Goal: Task Accomplishment & Management: Manage account settings

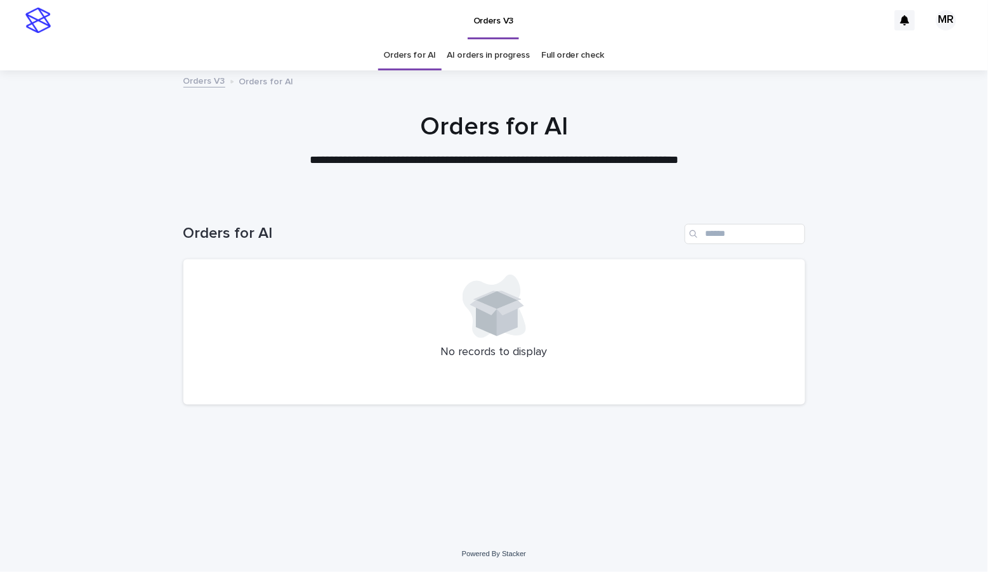
click at [506, 50] on link "AI orders in progress" at bounding box center [488, 56] width 83 height 30
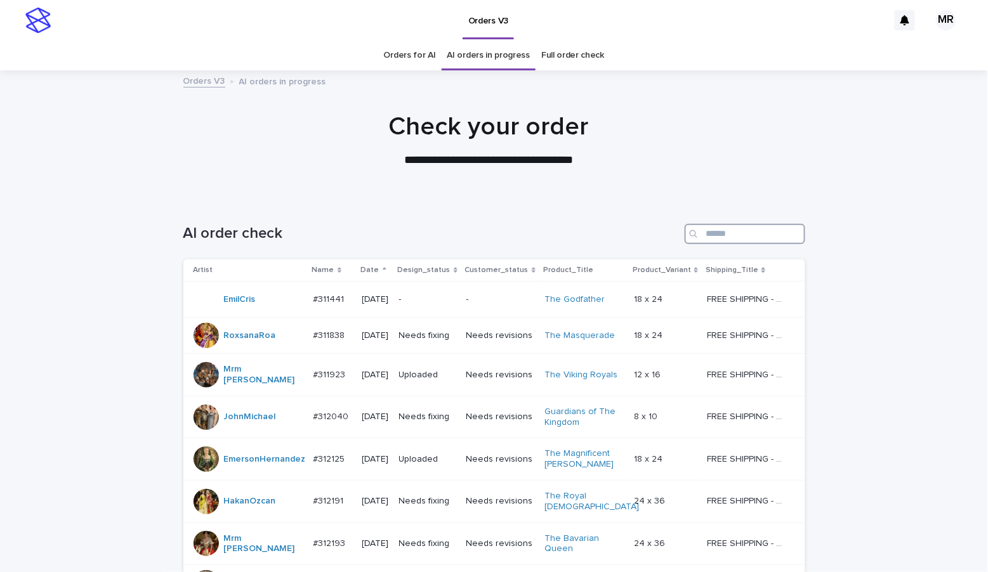
click at [724, 228] on input "Search" at bounding box center [744, 234] width 121 height 20
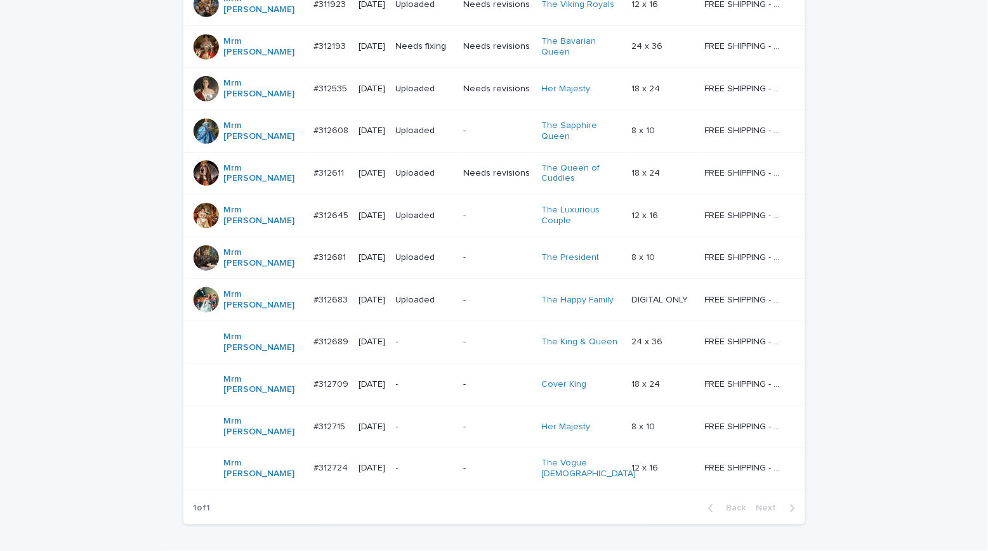
scroll to position [331, 0]
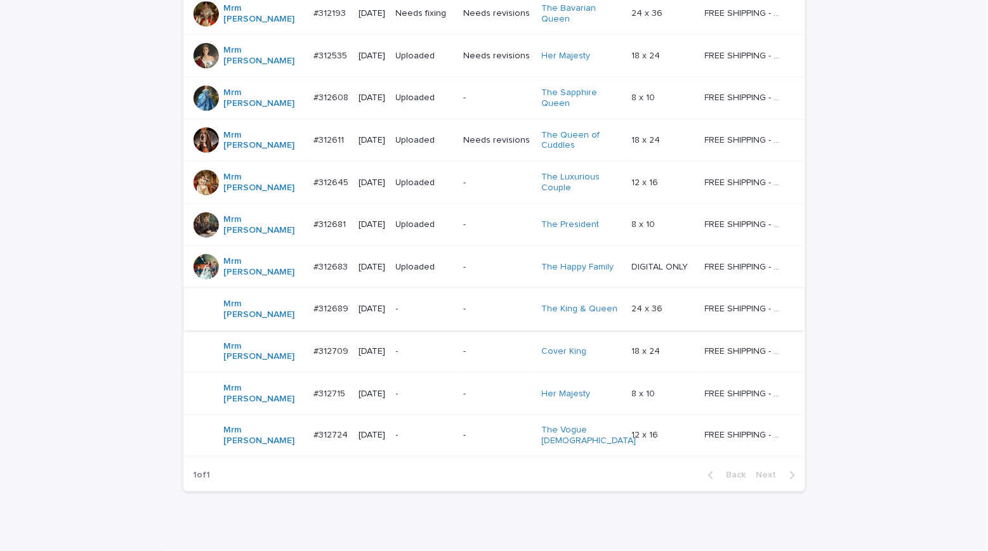
type input "***"
click at [429, 304] on p "-" at bounding box center [425, 309] width 58 height 11
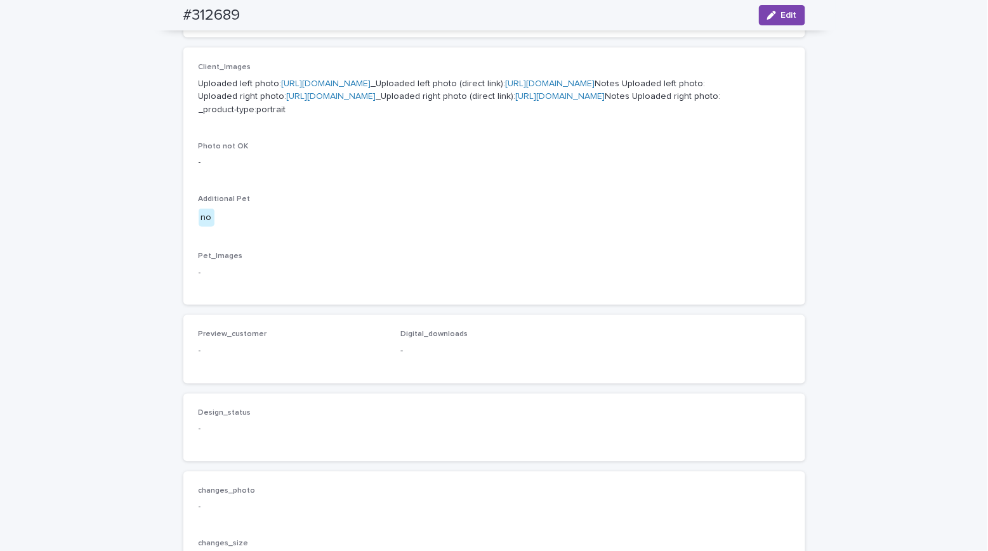
scroll to position [513, 0]
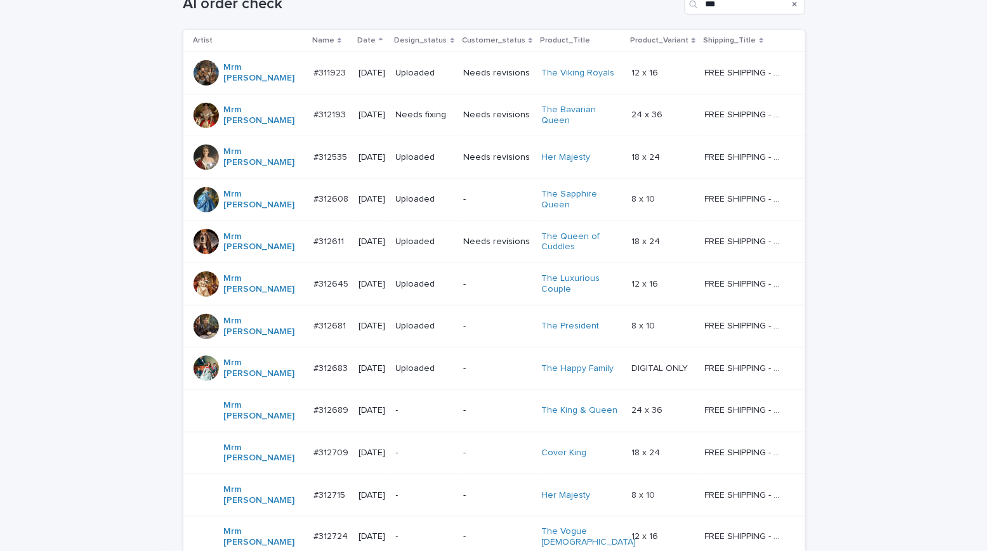
scroll to position [331, 0]
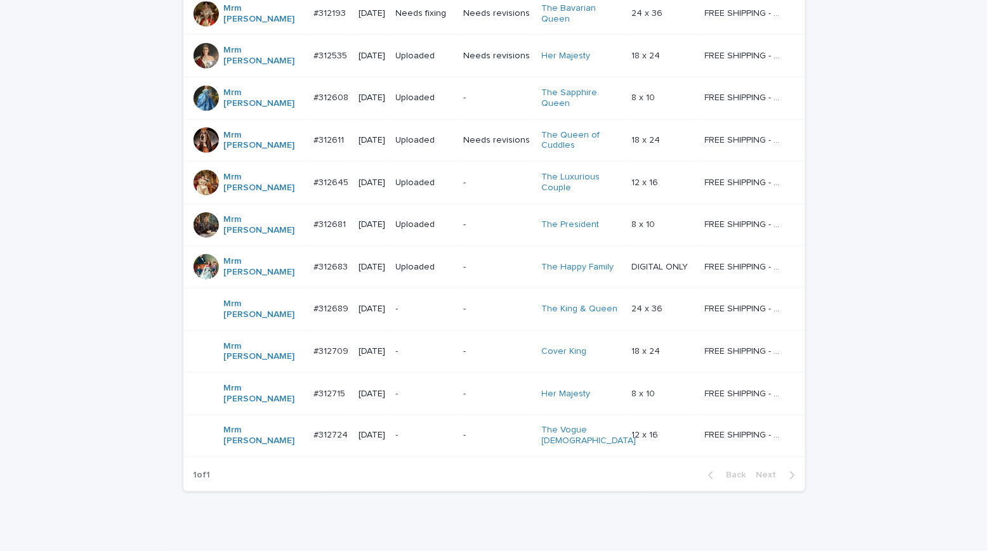
click at [85, 133] on div "Loading... Saving… Loading... Saving… AI order check *** Artist Name Date Desig…" at bounding box center [494, 216] width 988 height 698
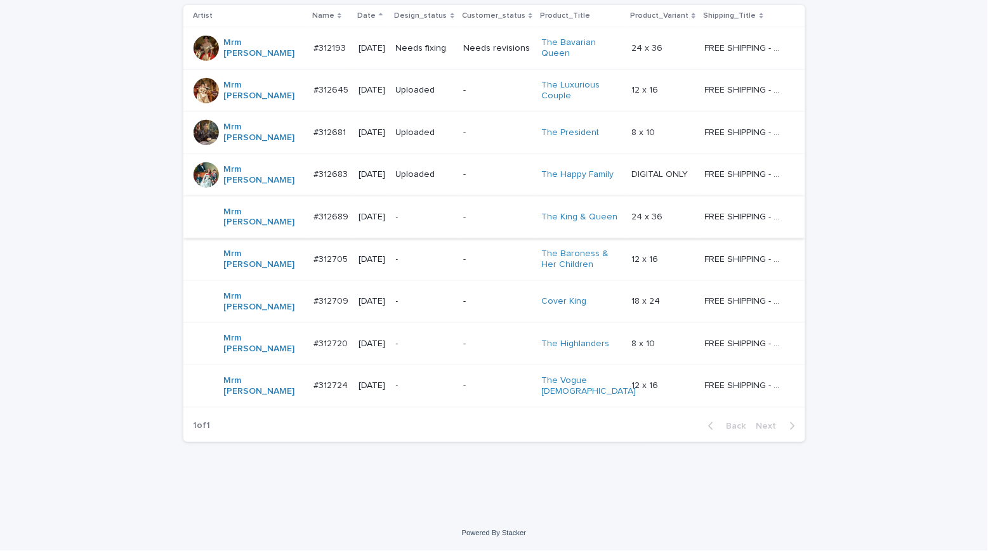
scroll to position [217, 0]
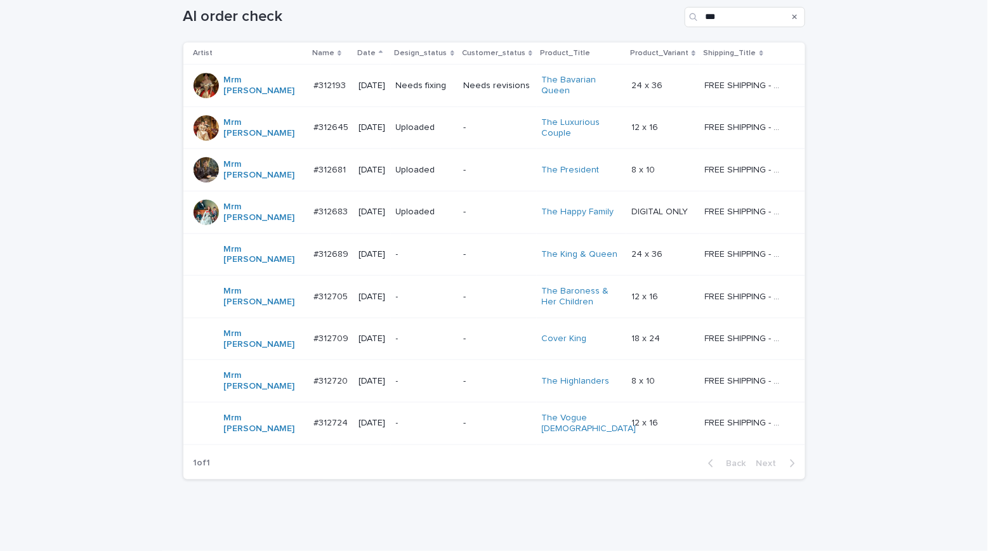
click at [453, 82] on td "Needs fixing" at bounding box center [425, 86] width 68 height 43
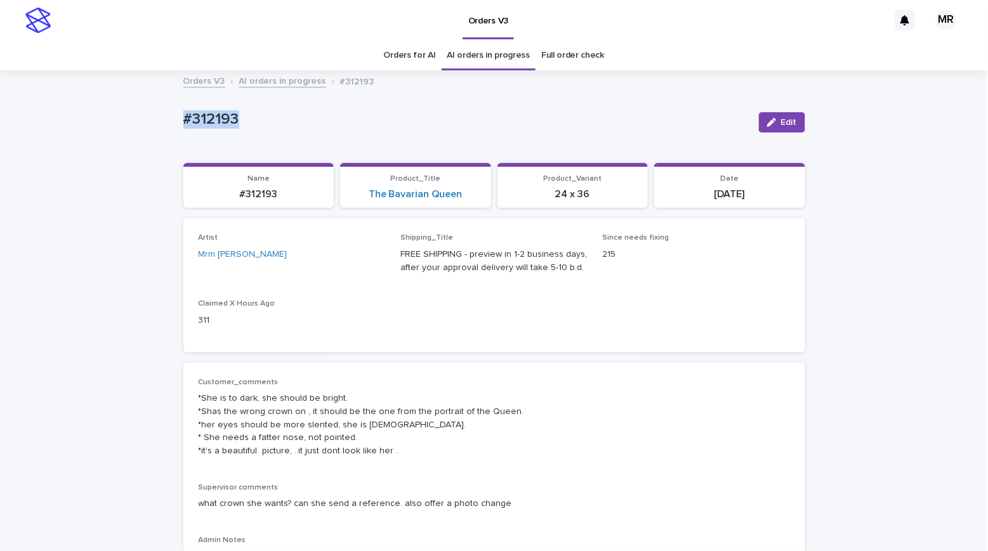
drag, startPoint x: 246, startPoint y: 119, endPoint x: 109, endPoint y: 123, distance: 137.1
copy p "#312193"
click at [431, 192] on link "The Bavarian Queen" at bounding box center [416, 194] width 94 height 12
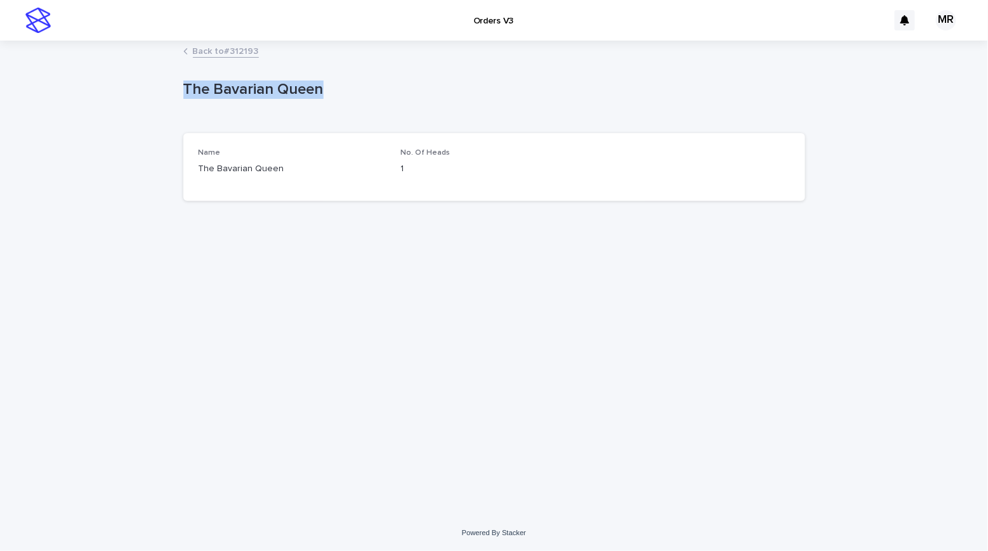
drag, startPoint x: 341, startPoint y: 103, endPoint x: 136, endPoint y: 87, distance: 206.1
click at [139, 86] on div "Loading... Saving… Loading... Saving… The Bavarian Queen The Bavarian Queen Sor…" at bounding box center [494, 278] width 988 height 473
copy p "The Bavarian Queen"
drag, startPoint x: 100, startPoint y: 62, endPoint x: 100, endPoint y: 4, distance: 57.7
click at [100, 62] on div "Loading... Saving… Loading... Saving… The Bavarian Queen The Bavarian Queen Sor…" at bounding box center [494, 278] width 988 height 473
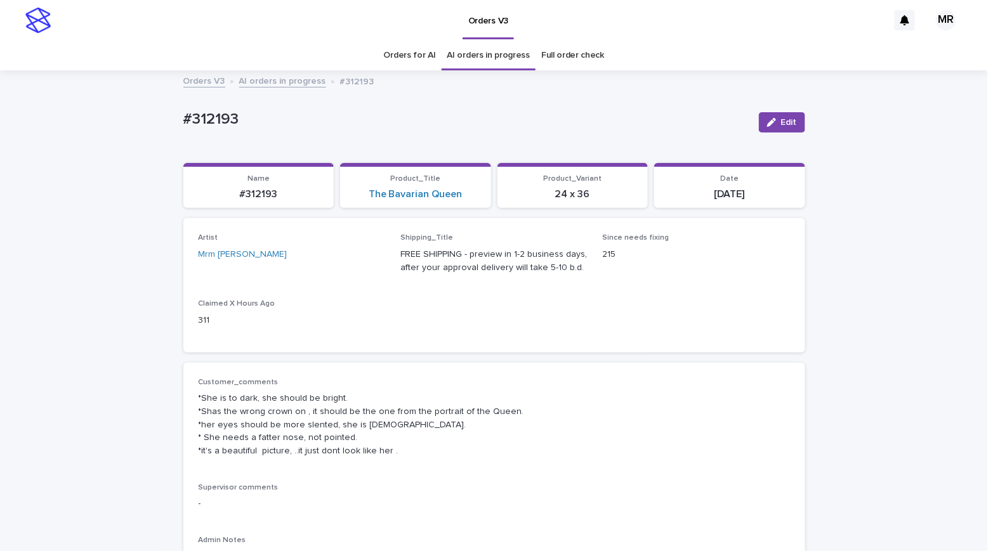
scroll to position [41, 0]
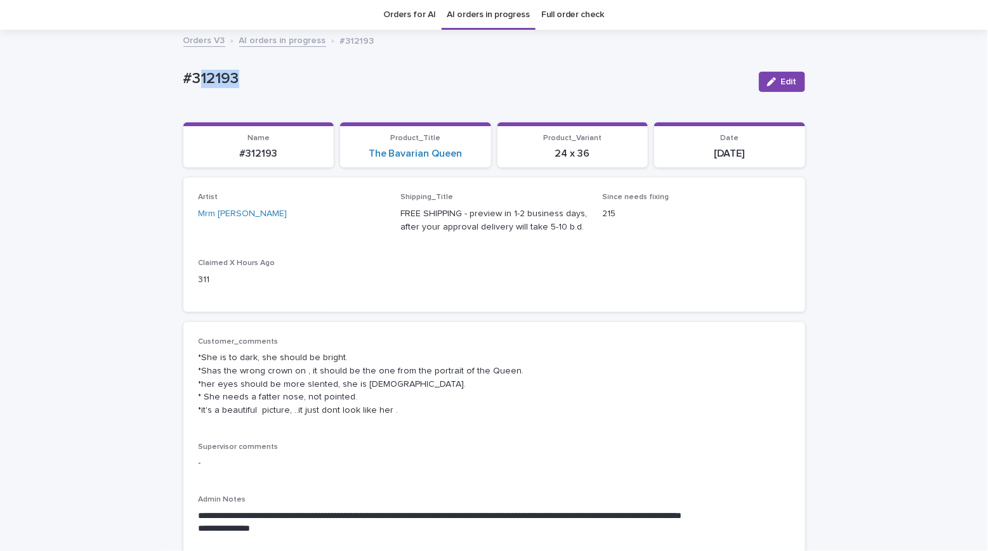
drag, startPoint x: 196, startPoint y: 81, endPoint x: 114, endPoint y: 75, distance: 82.7
copy p "#312193"
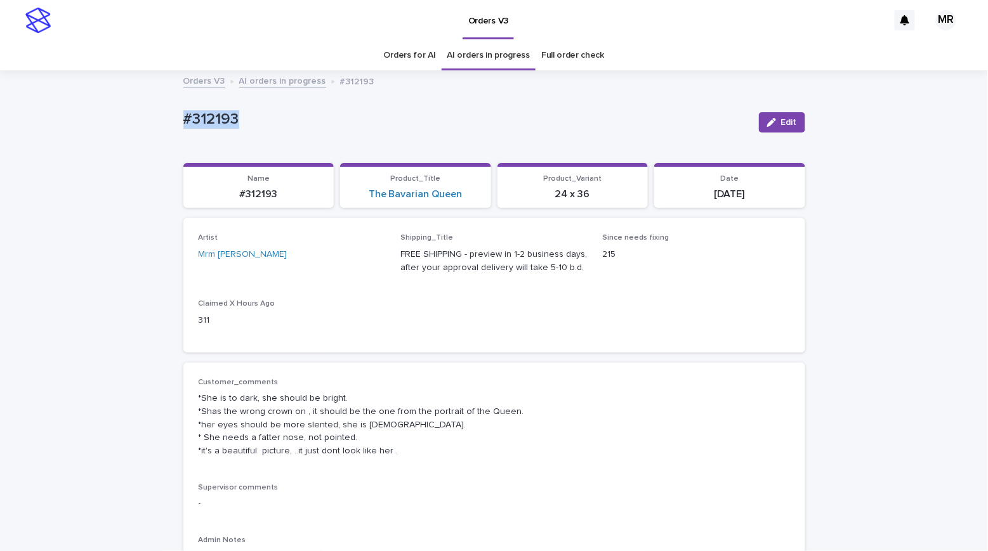
drag, startPoint x: 236, startPoint y: 121, endPoint x: 164, endPoint y: 129, distance: 72.9
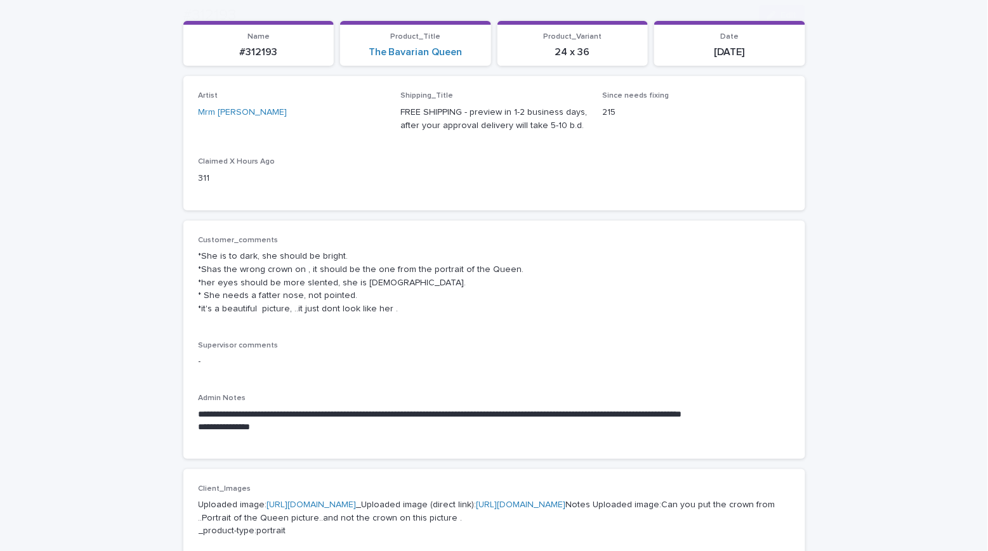
scroll to position [239, 0]
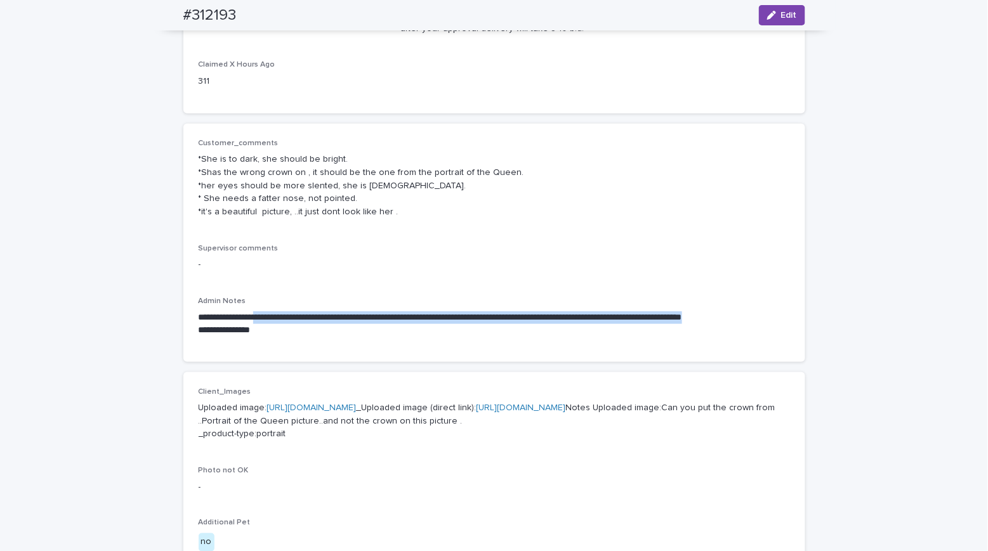
drag, startPoint x: 773, startPoint y: 312, endPoint x: 272, endPoint y: 309, distance: 500.5
click at [272, 311] on p "**********" at bounding box center [494, 317] width 591 height 13
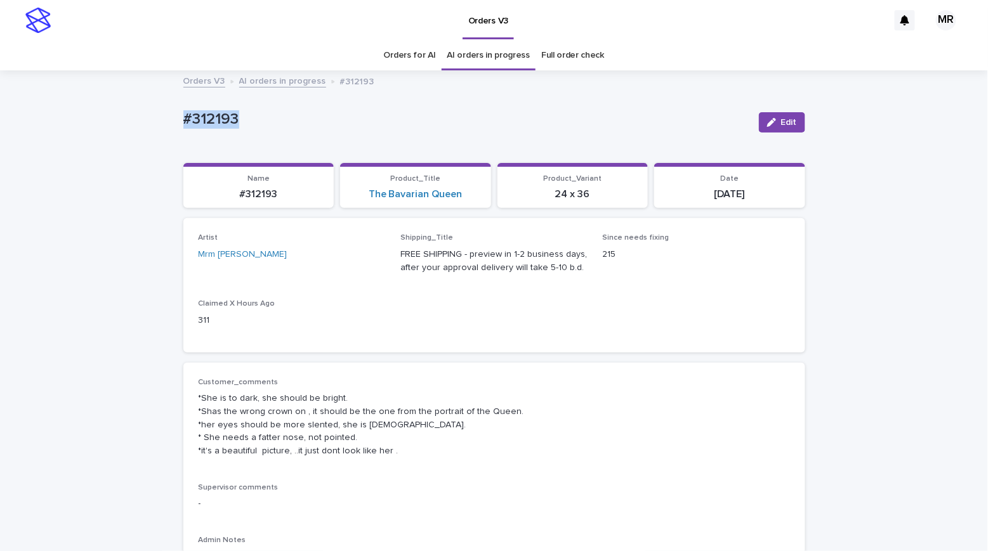
drag, startPoint x: 201, startPoint y: 116, endPoint x: 98, endPoint y: 115, distance: 102.8
copy p "#312193"
click at [781, 123] on span "Edit" at bounding box center [789, 122] width 16 height 9
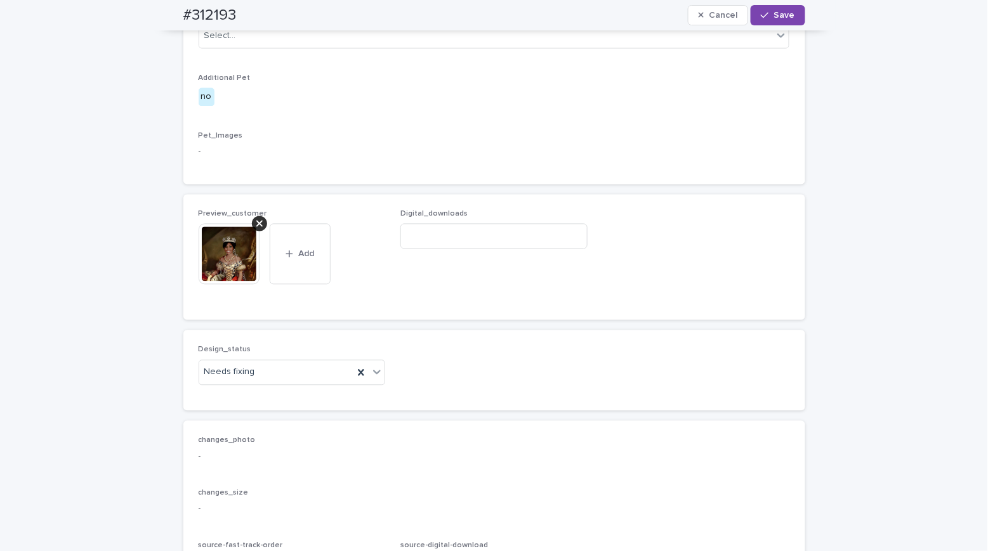
scroll to position [894, 0]
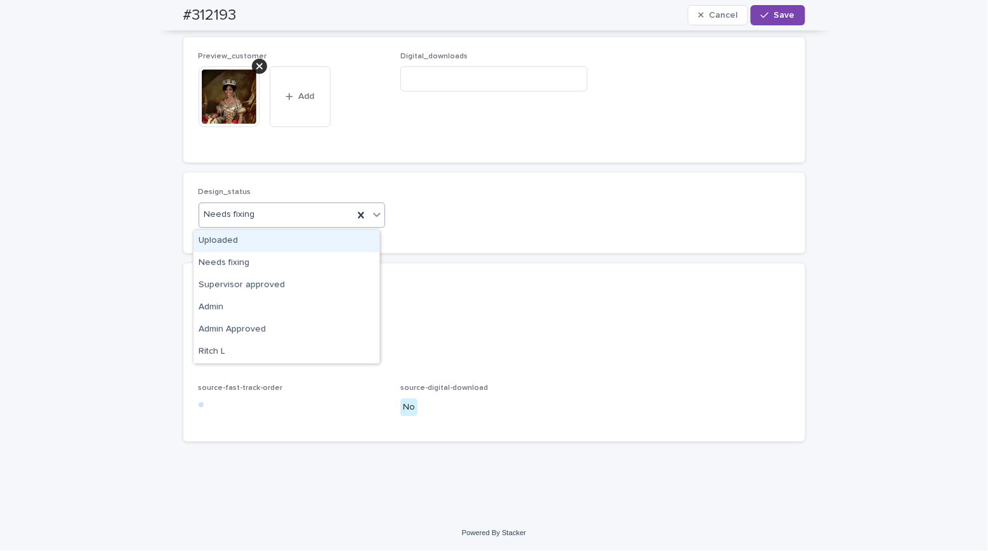
click at [225, 236] on div "Uploaded" at bounding box center [286, 241] width 186 height 22
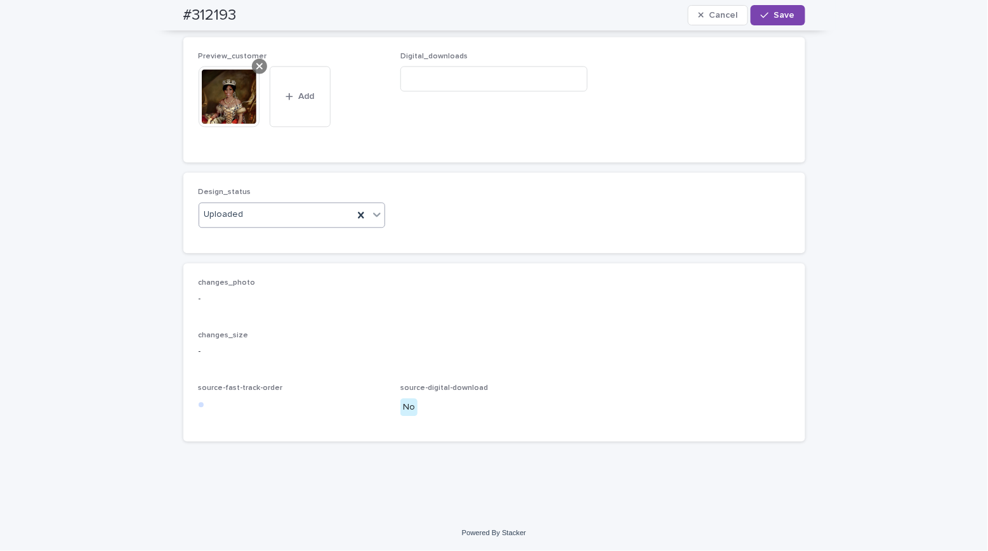
click at [256, 65] on icon at bounding box center [259, 66] width 6 height 10
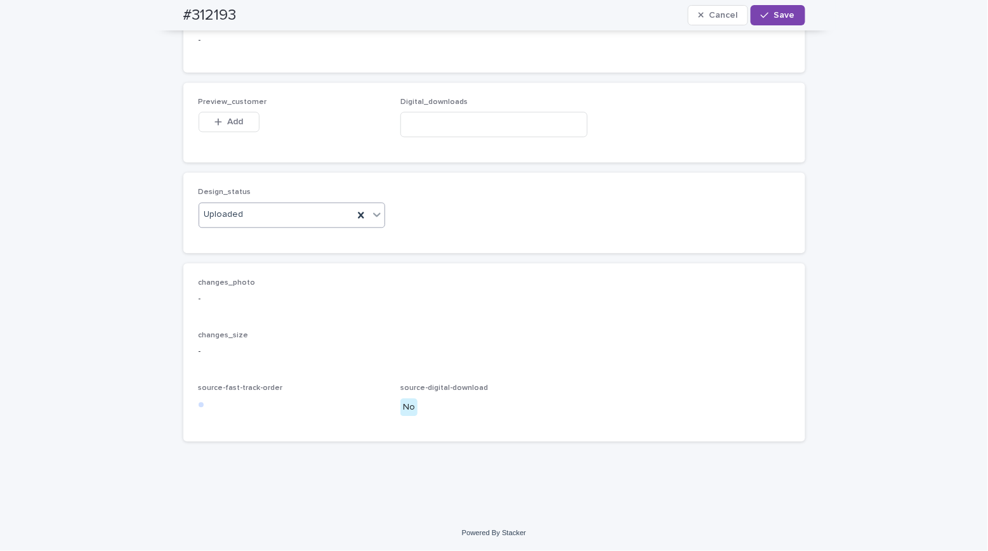
scroll to position [848, 0]
click at [219, 126] on div "button" at bounding box center [220, 121] width 13 height 9
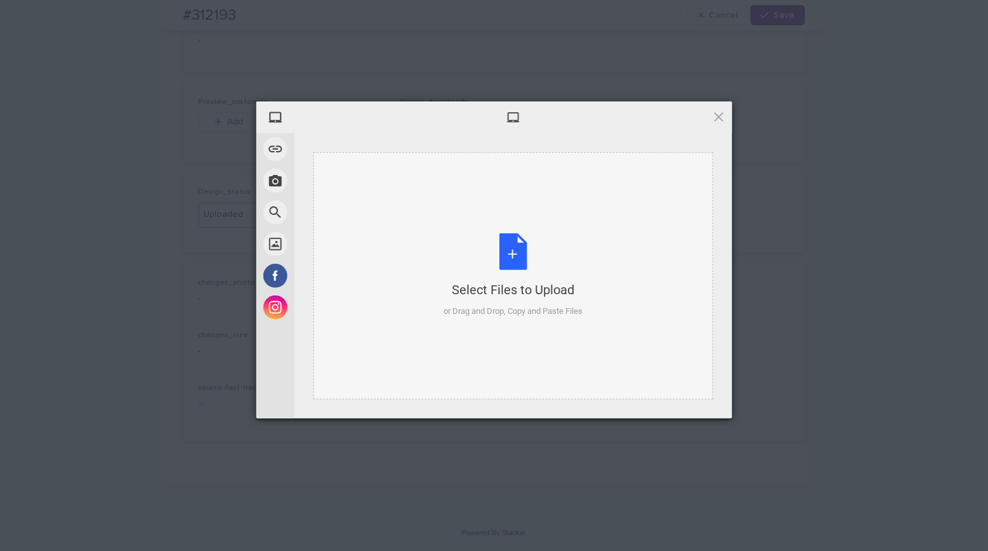
click at [518, 263] on div "Select Files to Upload or Drag and Drop, Copy and Paste Files" at bounding box center [512, 275] width 139 height 84
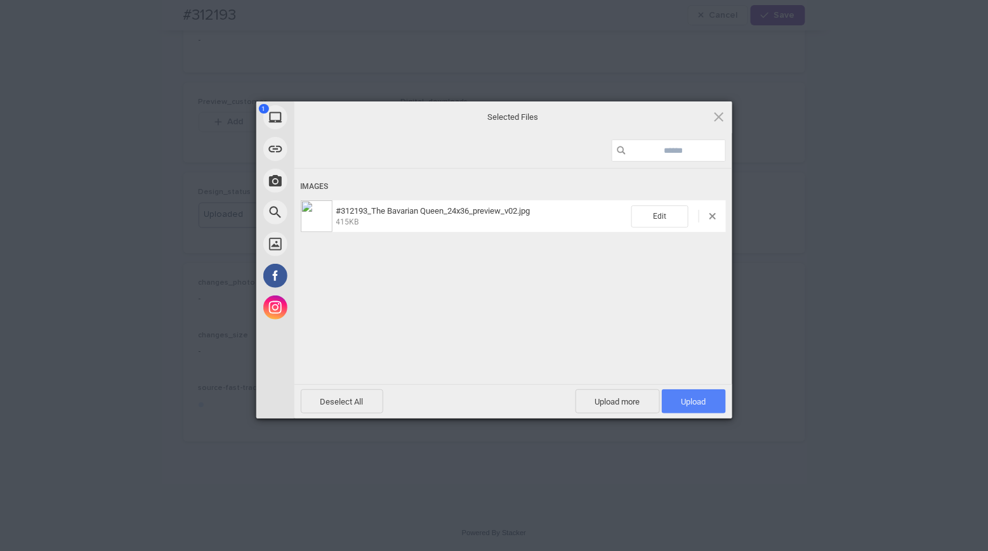
click at [700, 402] on span "Upload 1" at bounding box center [693, 402] width 25 height 10
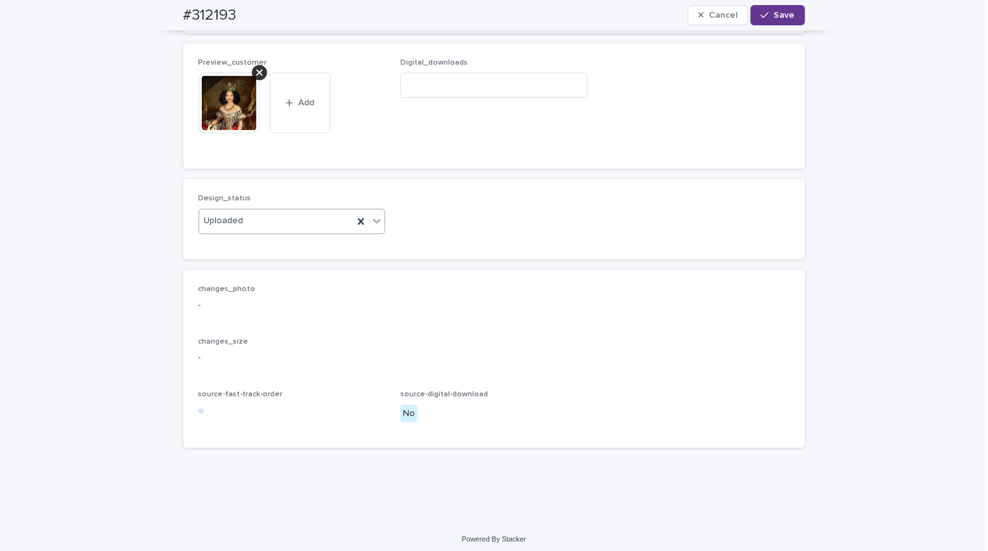
click at [781, 15] on span "Save" at bounding box center [784, 15] width 21 height 9
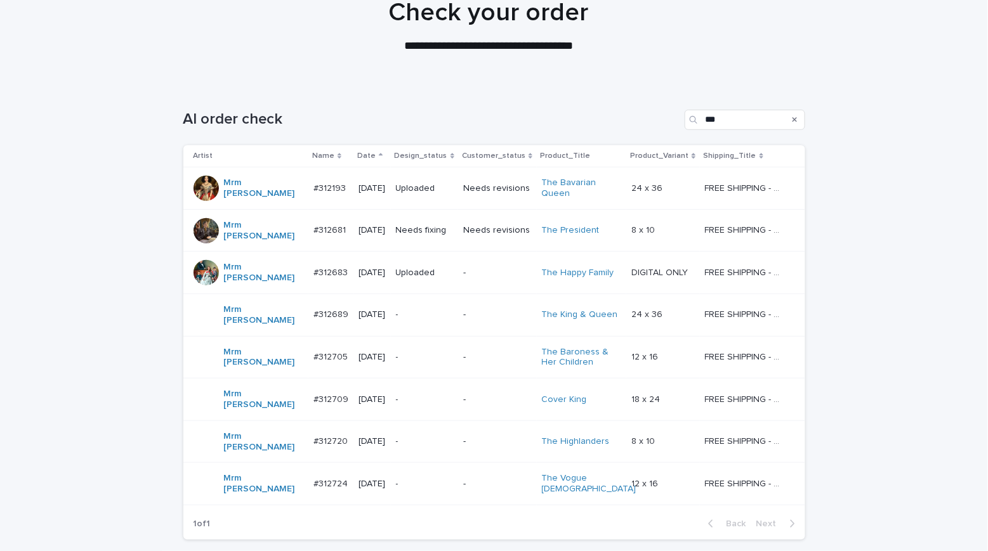
scroll to position [175, 0]
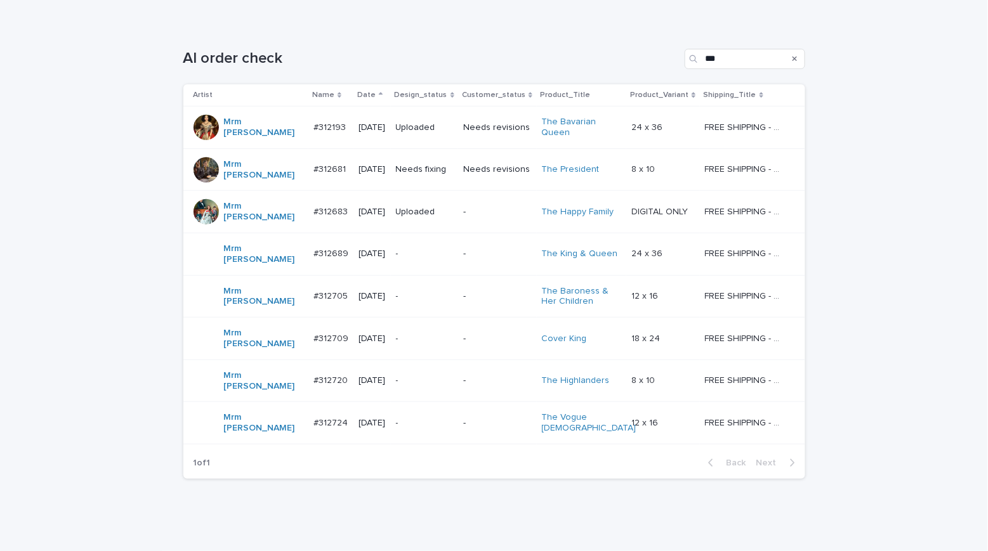
click at [452, 164] on td "Needs fixing" at bounding box center [425, 169] width 68 height 43
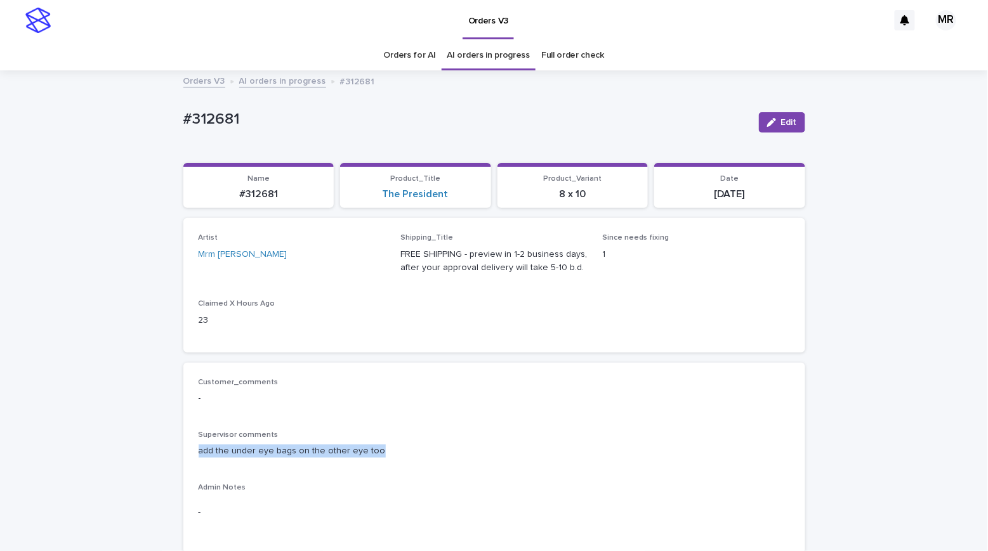
drag, startPoint x: 358, startPoint y: 450, endPoint x: 173, endPoint y: 450, distance: 185.2
copy p "add the under eye bags on the other eye too"
click at [222, 132] on div "#312681" at bounding box center [465, 121] width 565 height 23
drag, startPoint x: 220, startPoint y: 123, endPoint x: 108, endPoint y: 119, distance: 112.3
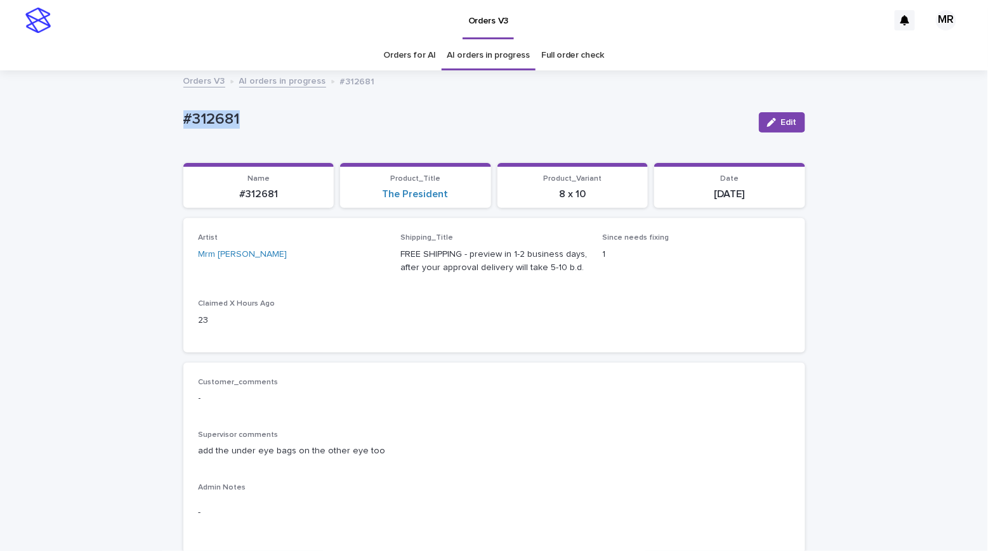
copy p "#312681"
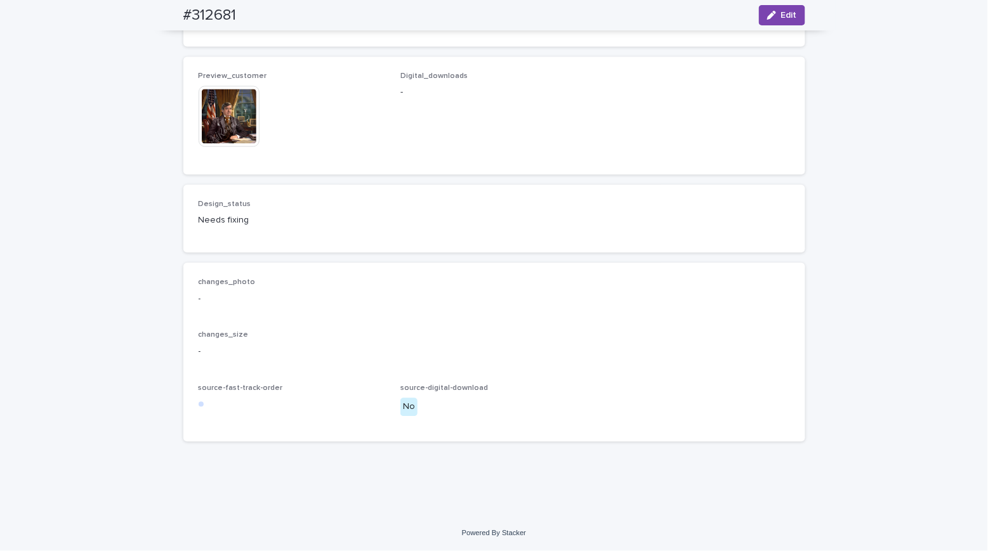
click at [221, 147] on img at bounding box center [229, 116] width 61 height 61
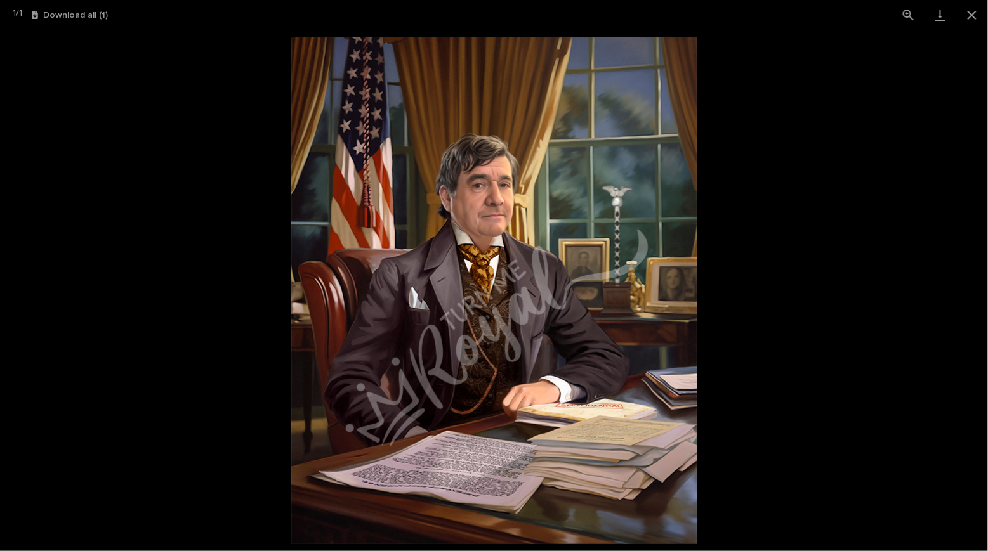
click at [171, 103] on picture at bounding box center [494, 290] width 988 height 521
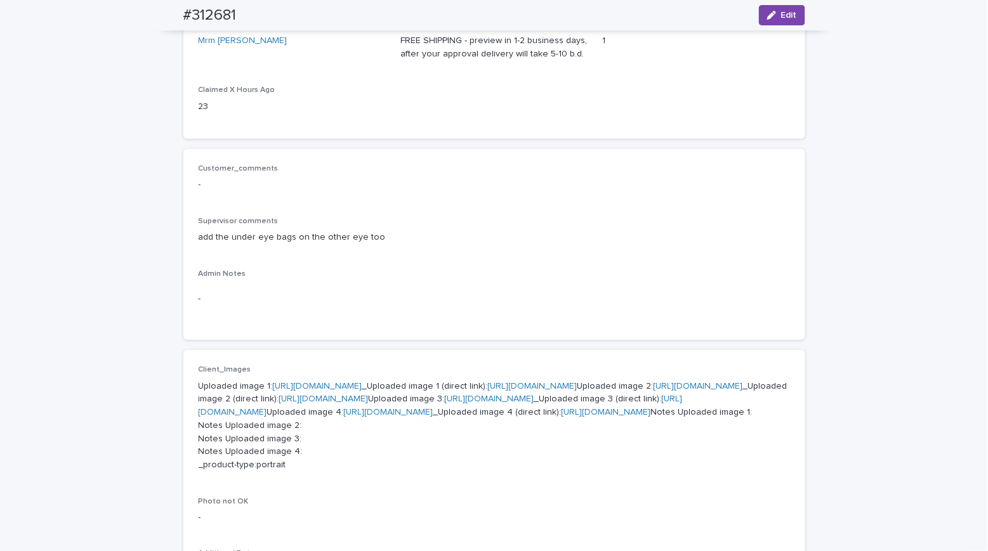
scroll to position [0, 0]
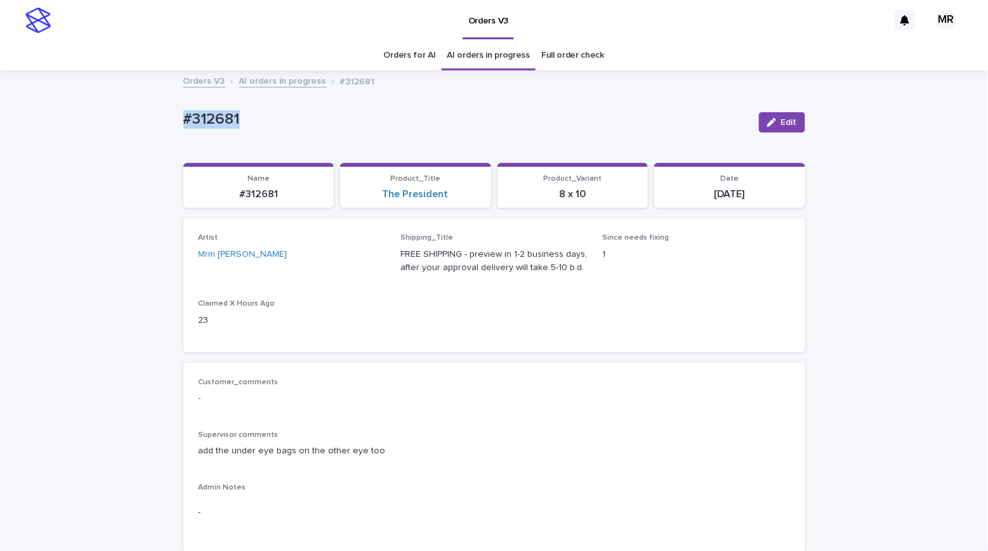
drag, startPoint x: 149, startPoint y: 113, endPoint x: 83, endPoint y: 111, distance: 66.0
copy p "#312681"
click at [781, 120] on span "Edit" at bounding box center [789, 122] width 16 height 9
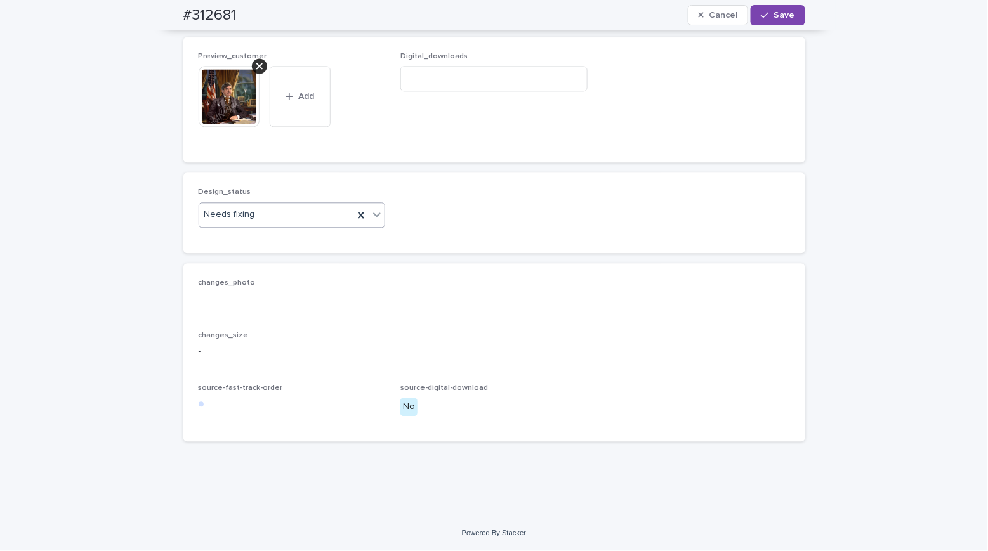
click at [233, 225] on div "Needs fixing" at bounding box center [276, 214] width 155 height 21
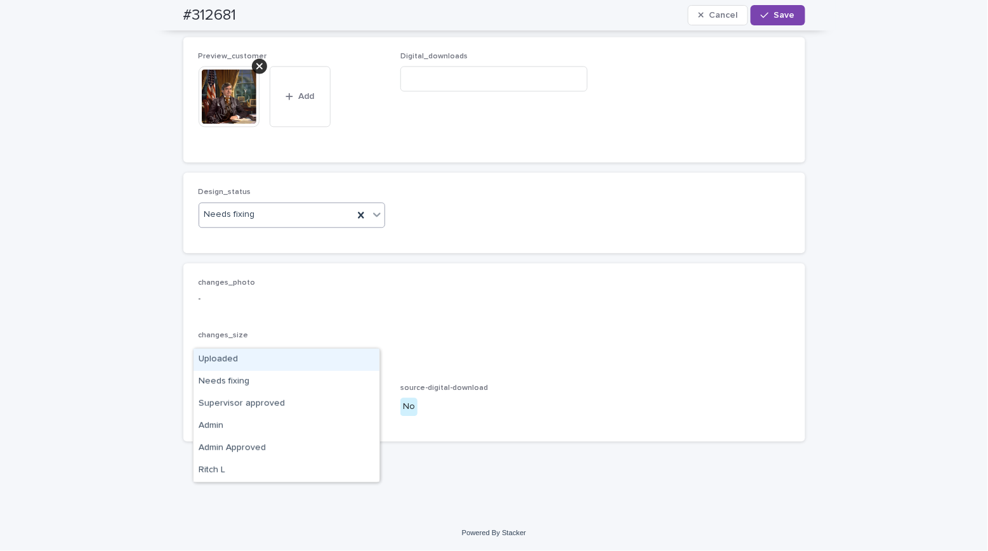
click at [221, 362] on div "Uploaded" at bounding box center [286, 360] width 186 height 22
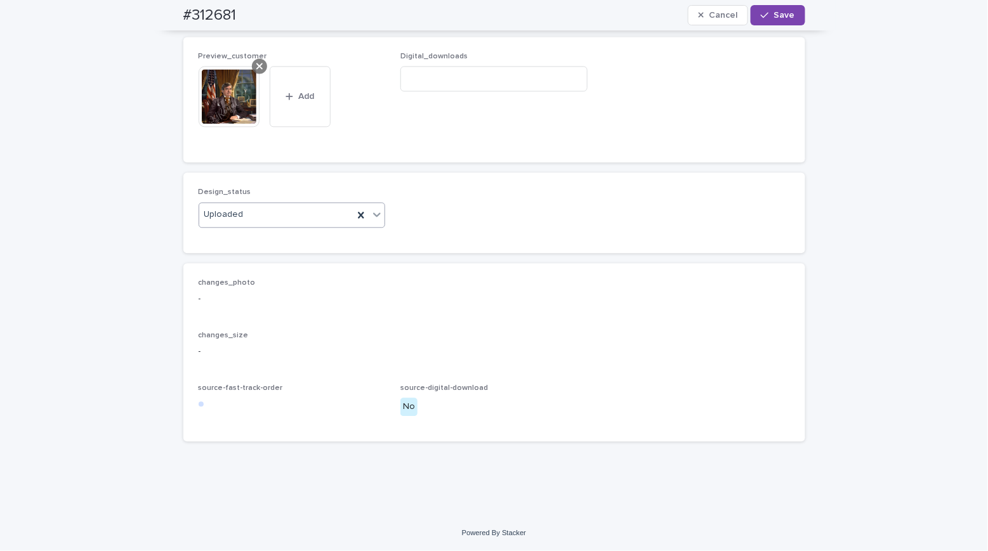
click at [252, 74] on div at bounding box center [259, 65] width 15 height 15
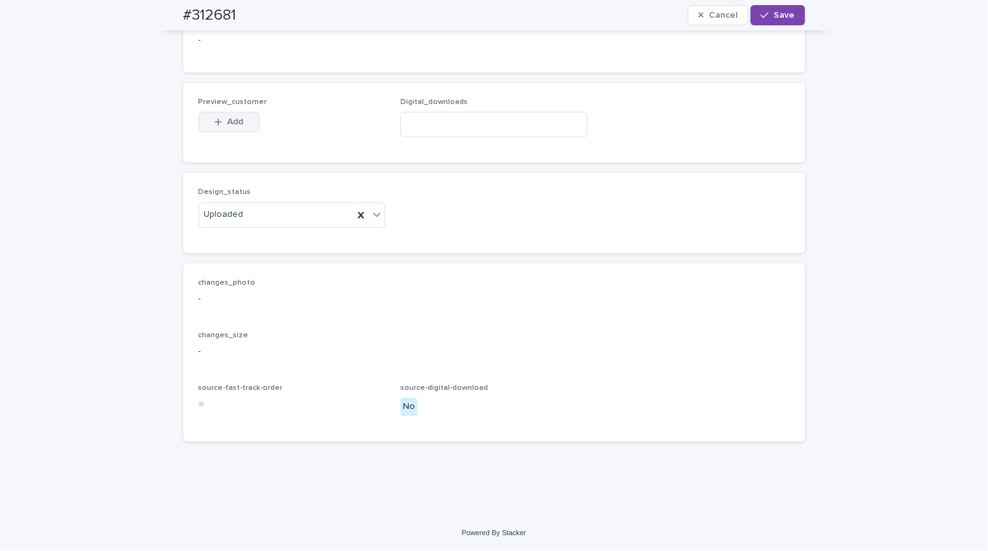
click at [236, 126] on span "Add" at bounding box center [235, 121] width 16 height 9
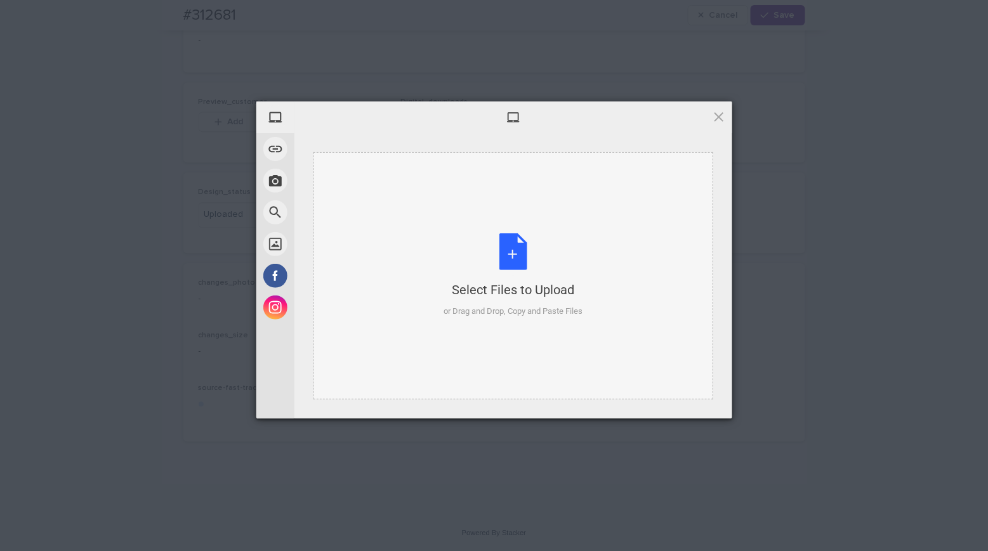
click at [516, 242] on div "Select Files to Upload or Drag and Drop, Copy and Paste Files" at bounding box center [512, 275] width 139 height 84
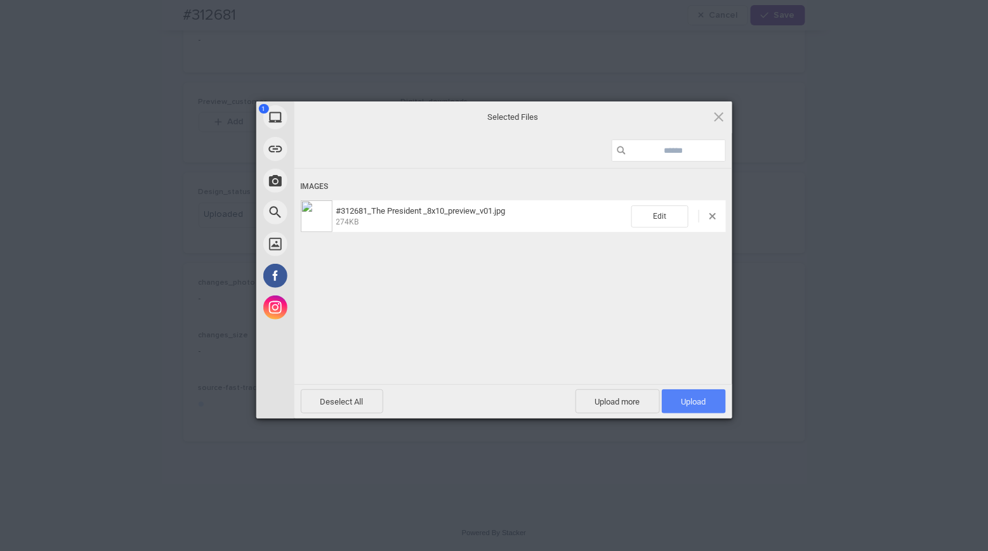
click at [712, 408] on span "Upload 1" at bounding box center [694, 402] width 64 height 24
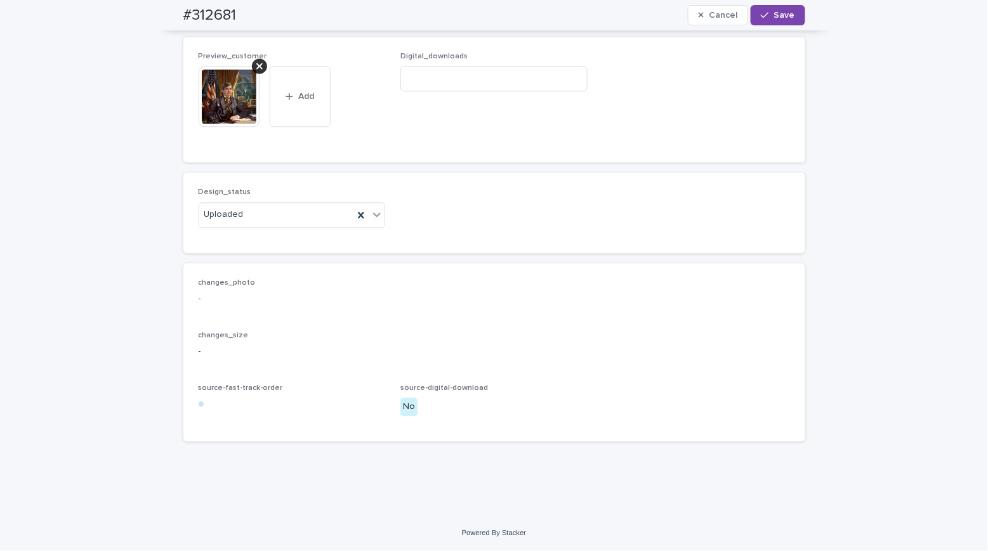
scroll to position [638, 0]
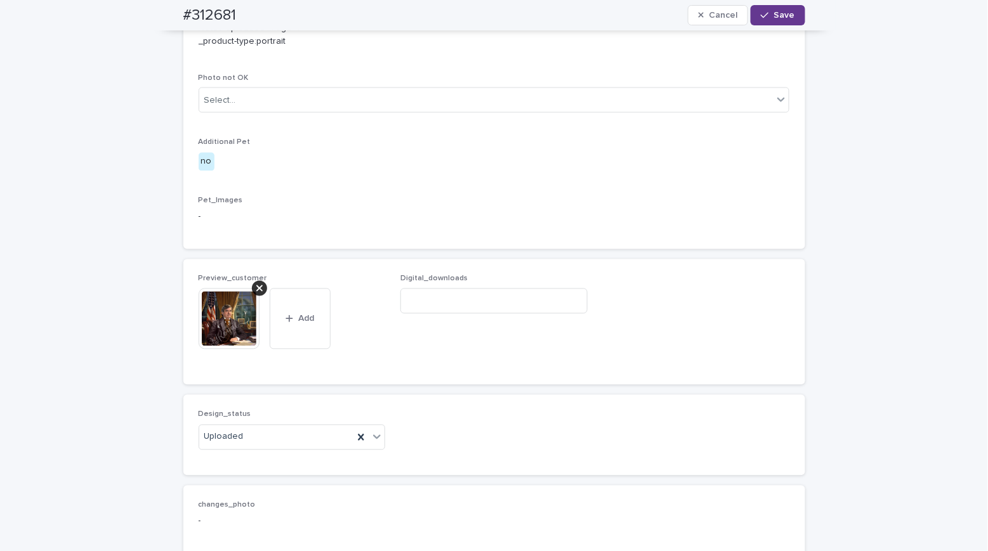
click at [774, 12] on span "Save" at bounding box center [784, 15] width 21 height 9
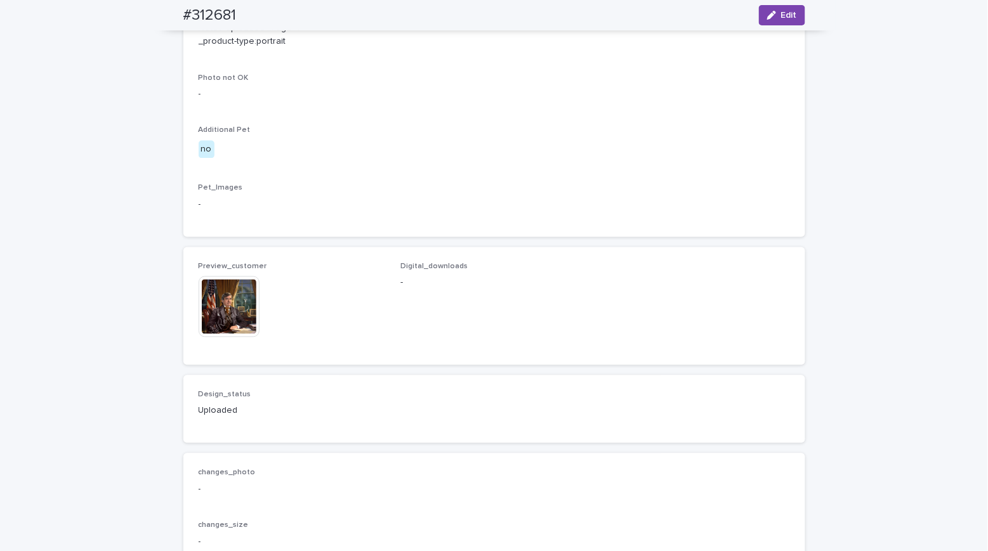
click at [107, 124] on div "Loading... Saving… Loading... Saving… #312681 Edit #312681 Edit Sorry, there wa…" at bounding box center [494, 70] width 988 height 1272
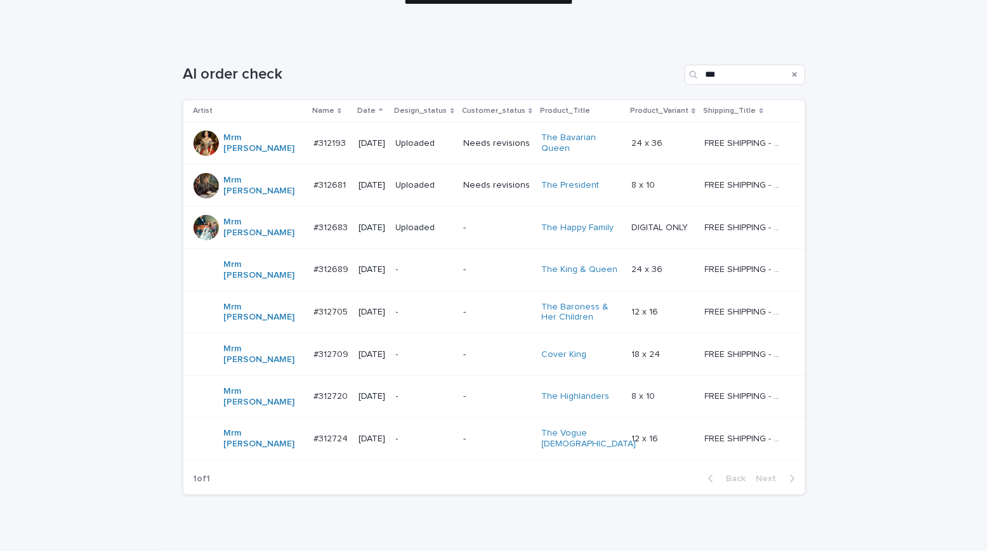
scroll to position [175, 0]
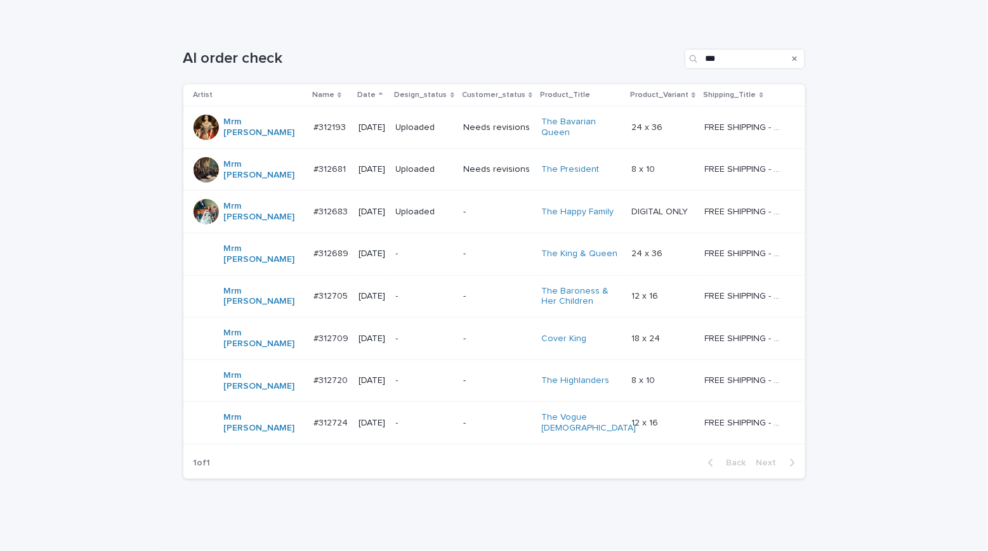
click at [104, 79] on div "Loading... Saving… Loading... Saving… AI order check *** Artist Name Date Desig…" at bounding box center [494, 287] width 988 height 529
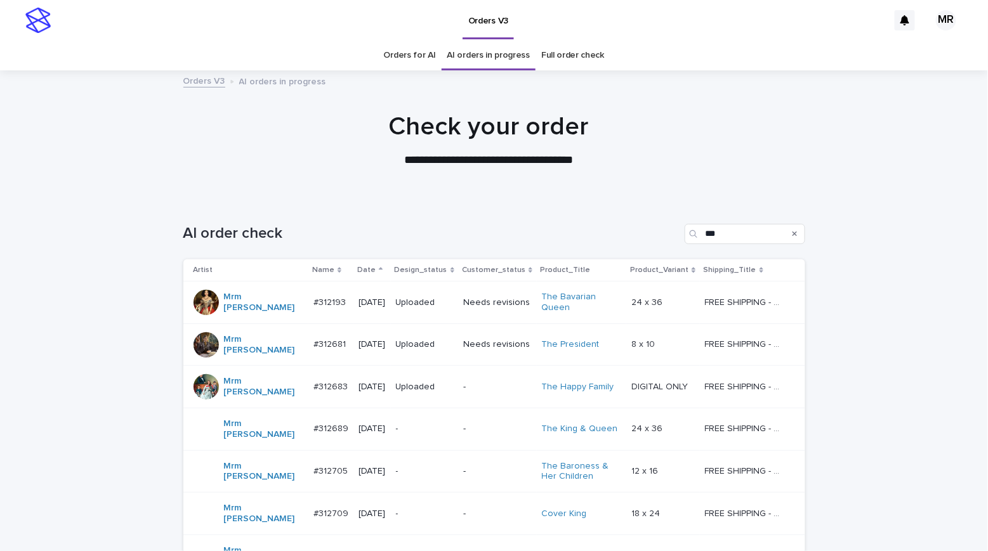
scroll to position [134, 0]
